Goal: Information Seeking & Learning: Learn about a topic

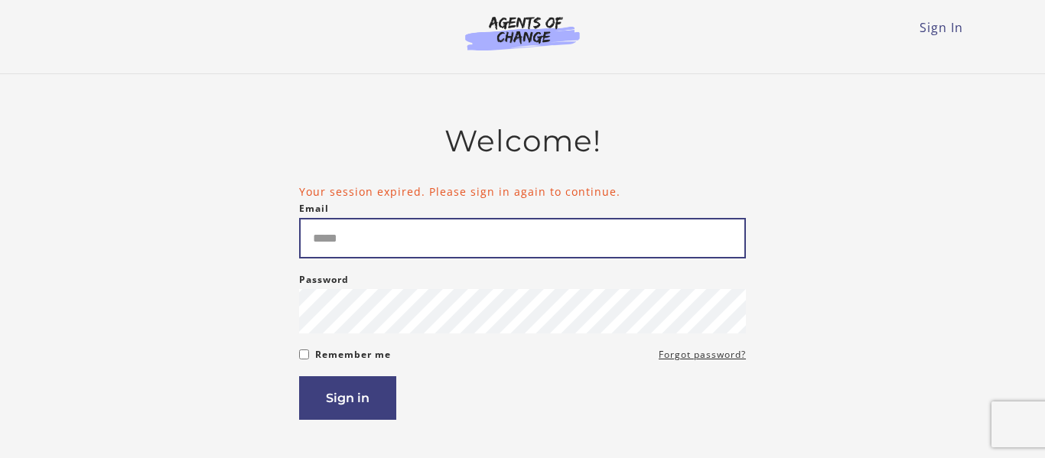
click at [642, 252] on input "Email" at bounding box center [522, 238] width 447 height 41
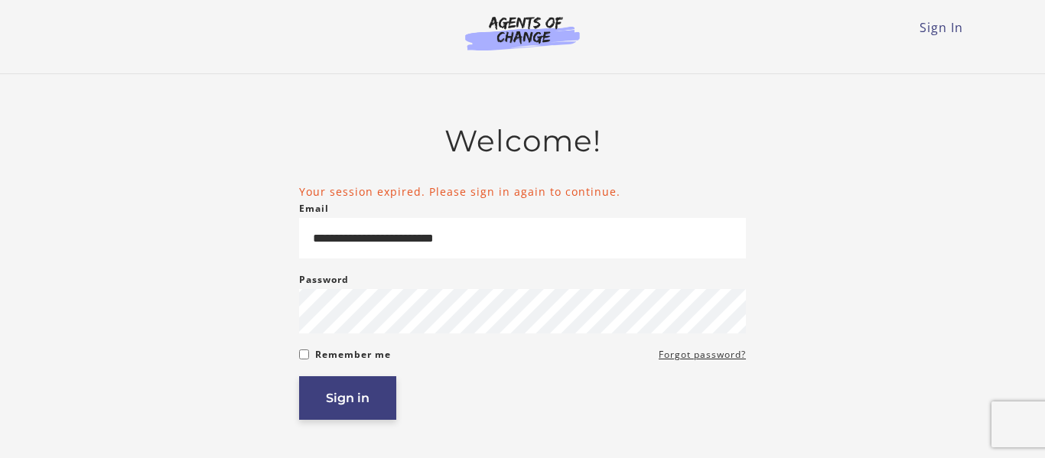
click at [350, 405] on button "Sign in" at bounding box center [347, 398] width 97 height 44
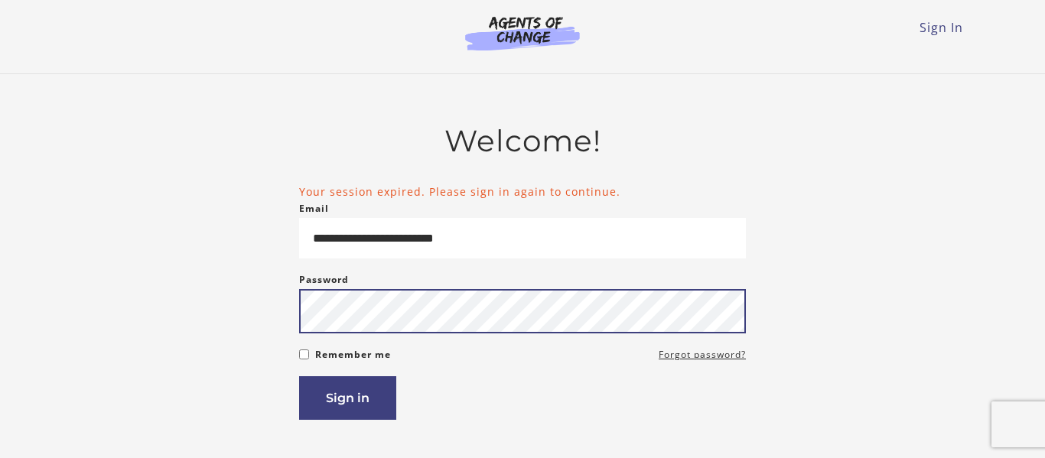
click at [299, 376] on button "Sign in" at bounding box center [347, 398] width 97 height 44
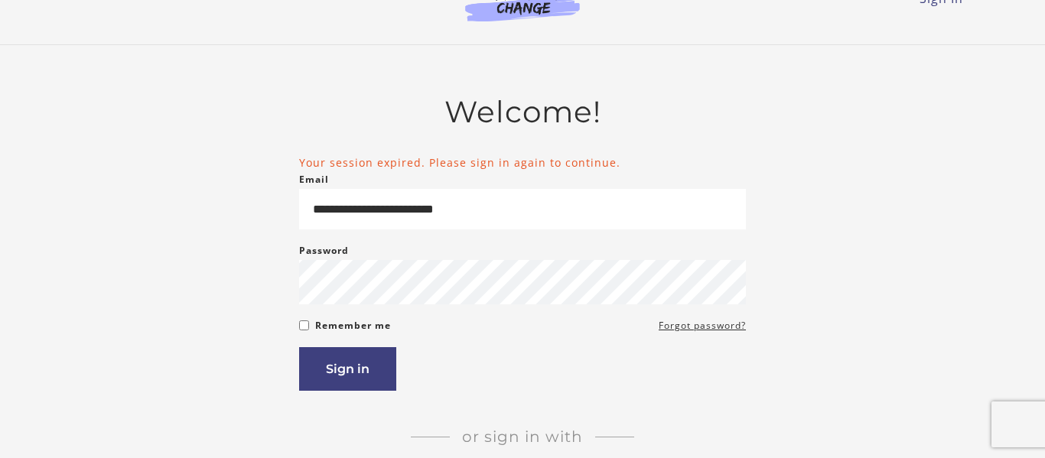
scroll to position [31, 0]
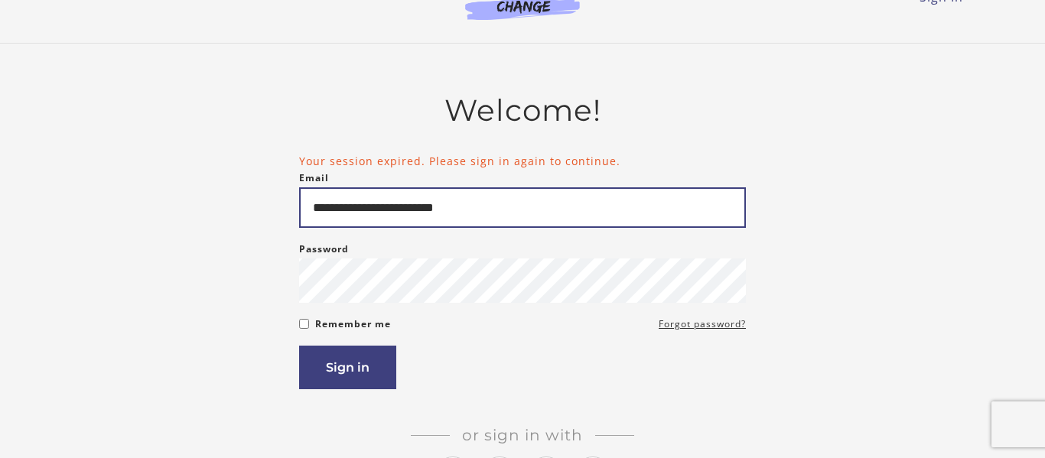
click at [525, 203] on input "**********" at bounding box center [522, 207] width 447 height 41
type input "*"
type input "**********"
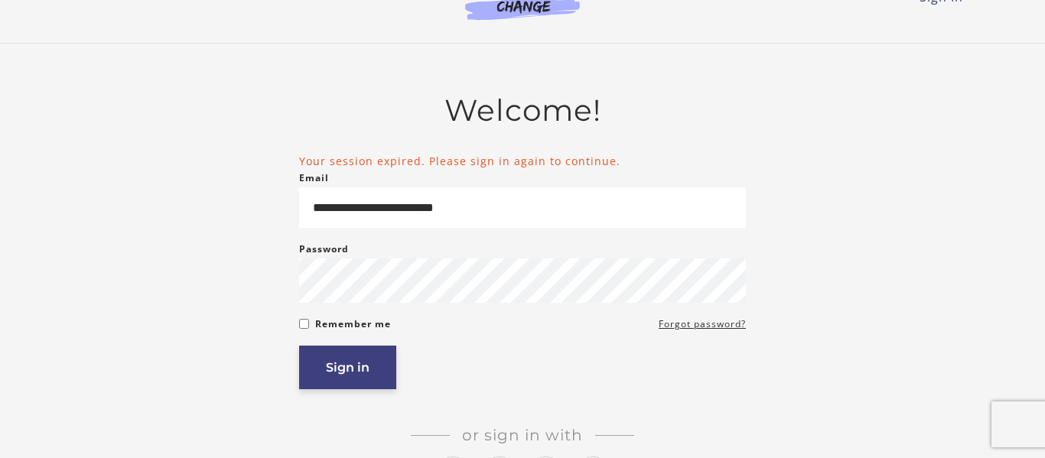
click at [392, 371] on button "Sign in" at bounding box center [347, 368] width 97 height 44
click at [337, 382] on button "Sign in" at bounding box center [347, 368] width 97 height 44
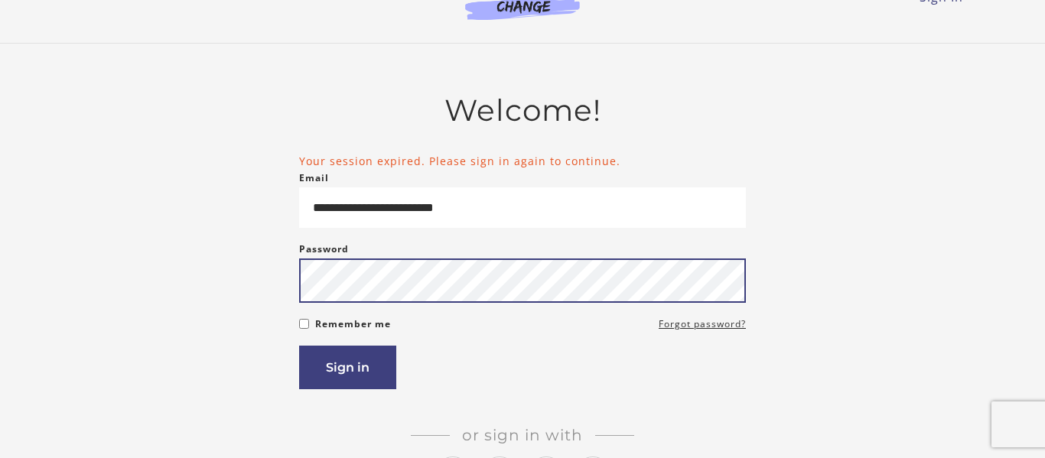
click at [299, 346] on button "Sign in" at bounding box center [347, 368] width 97 height 44
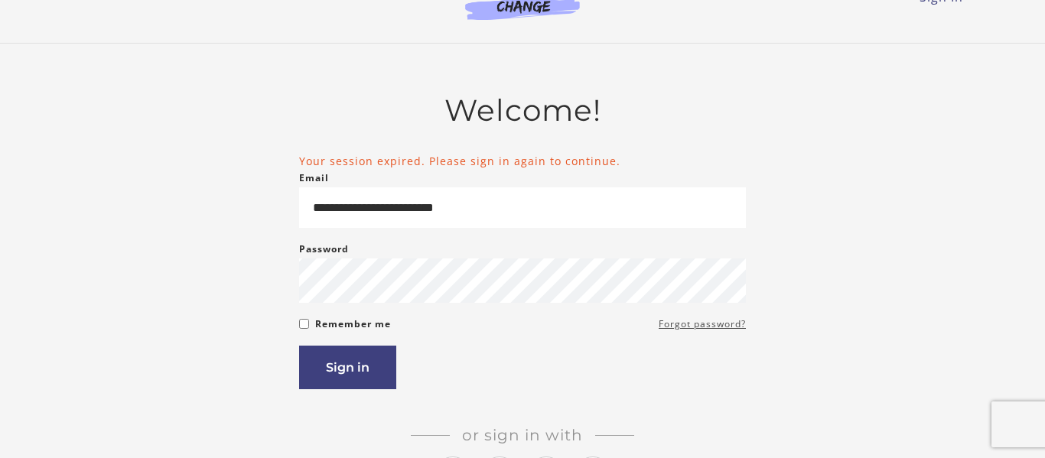
click at [698, 327] on link "Forgot password?" at bounding box center [702, 324] width 87 height 18
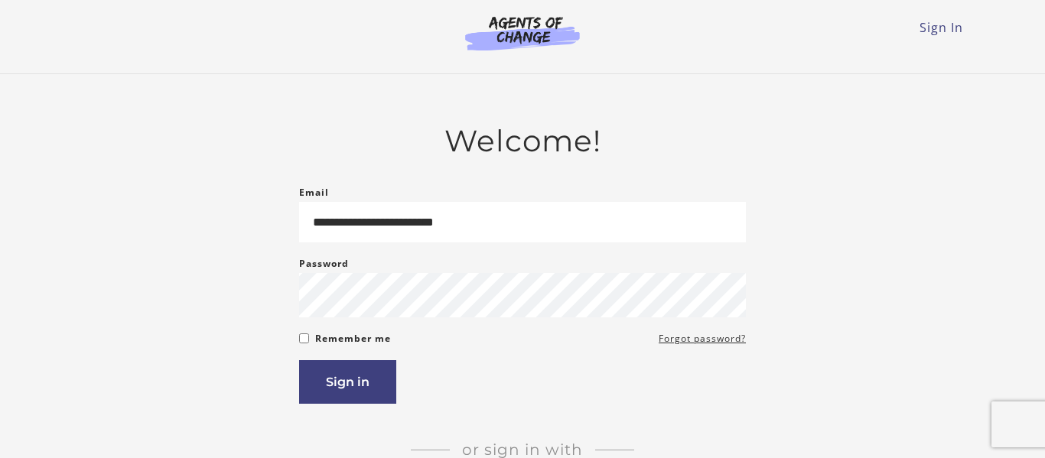
type input "**********"
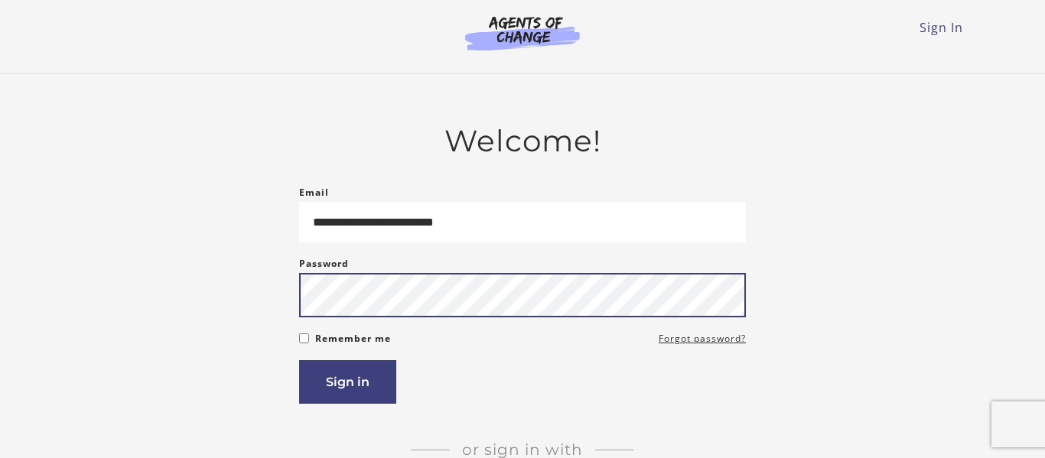
click at [299, 360] on button "Sign in" at bounding box center [347, 382] width 97 height 44
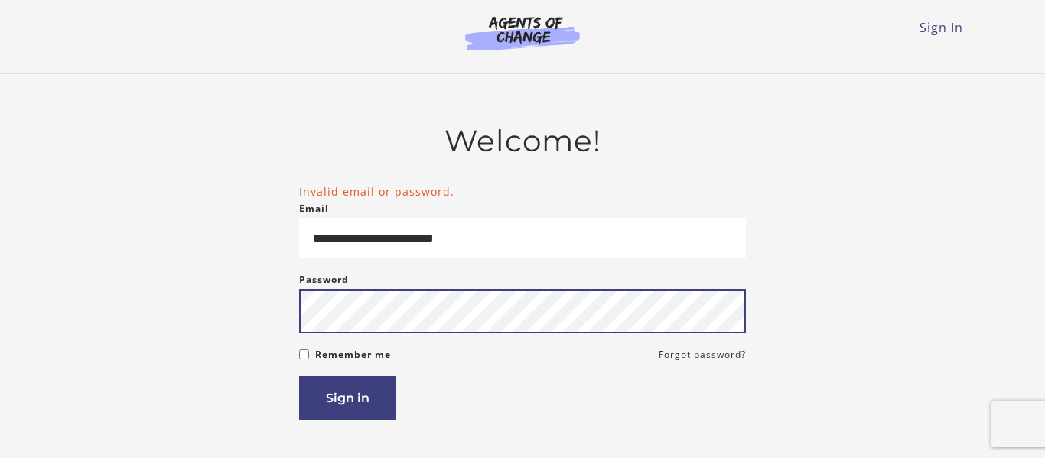
click at [299, 376] on button "Sign in" at bounding box center [347, 398] width 97 height 44
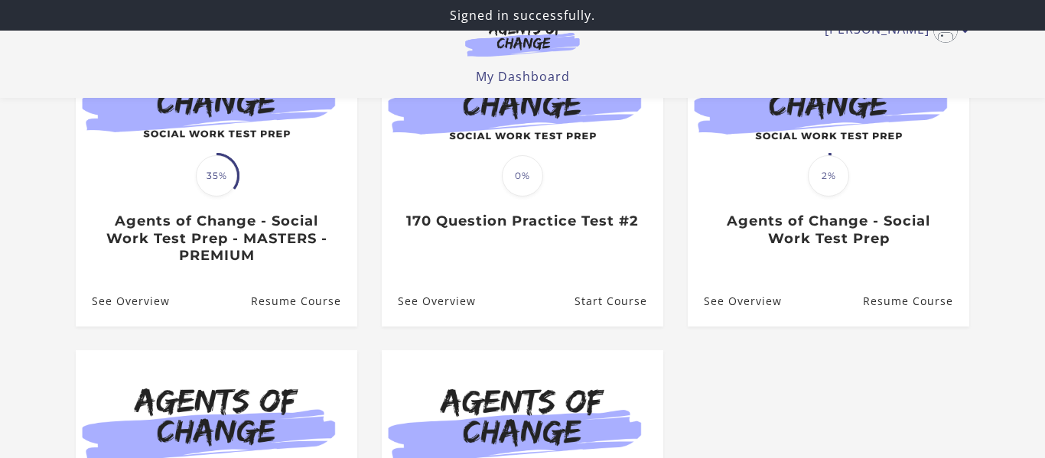
scroll to position [223, 0]
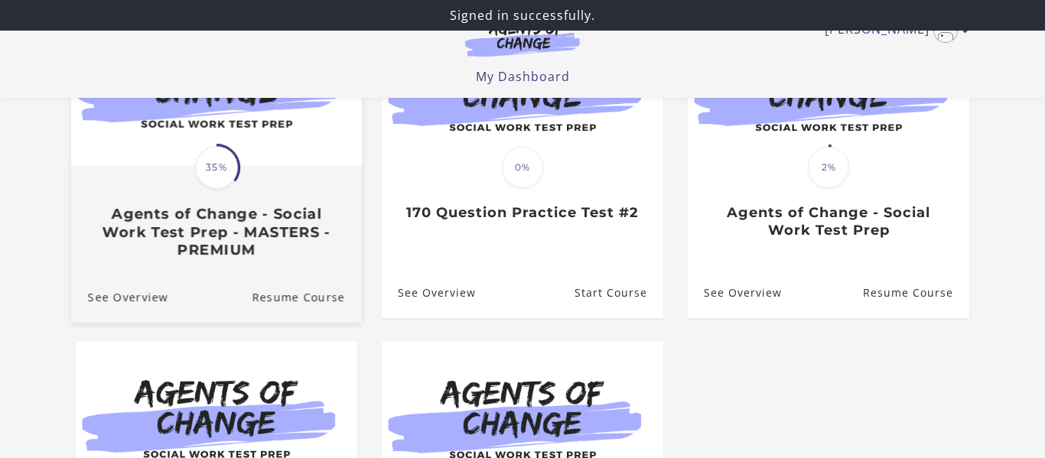
click at [190, 184] on div "Translation missing: en.liquid.partials.dashboard_course_card.progress_descript…" at bounding box center [216, 213] width 291 height 91
